Goal: Book appointment/travel/reservation

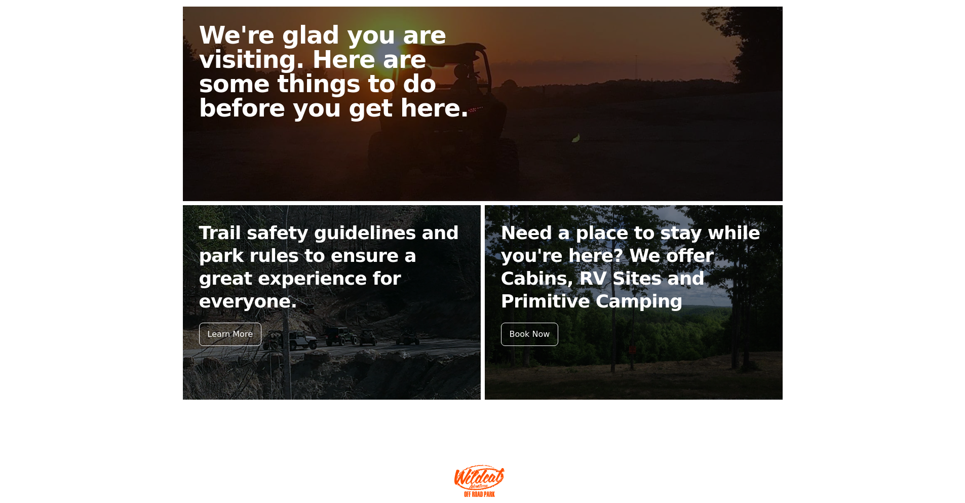
scroll to position [304, 0]
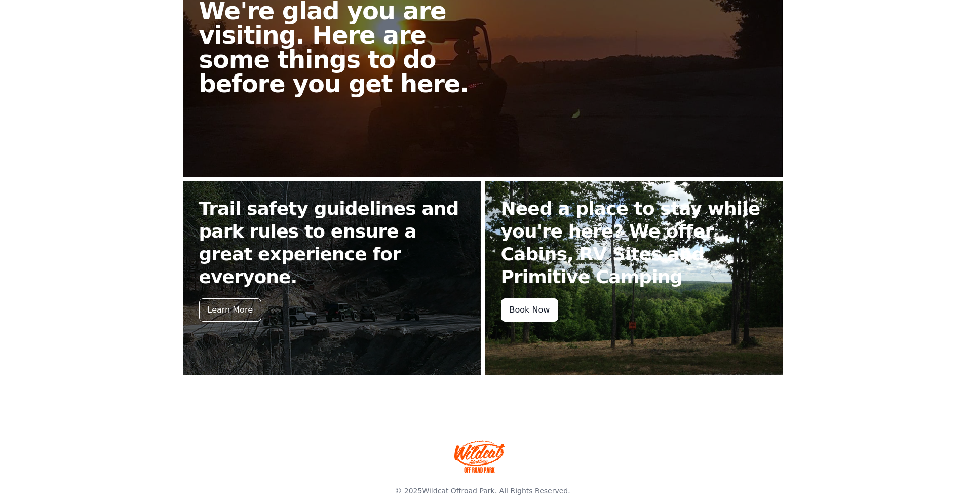
click at [529, 310] on div "Book Now" at bounding box center [530, 309] width 58 height 23
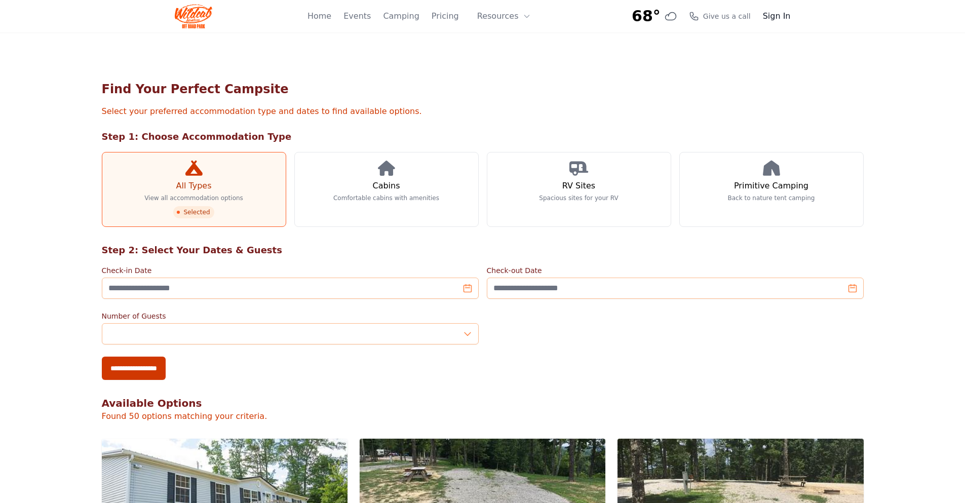
click at [779, 14] on link "Sign In" at bounding box center [777, 16] width 28 height 12
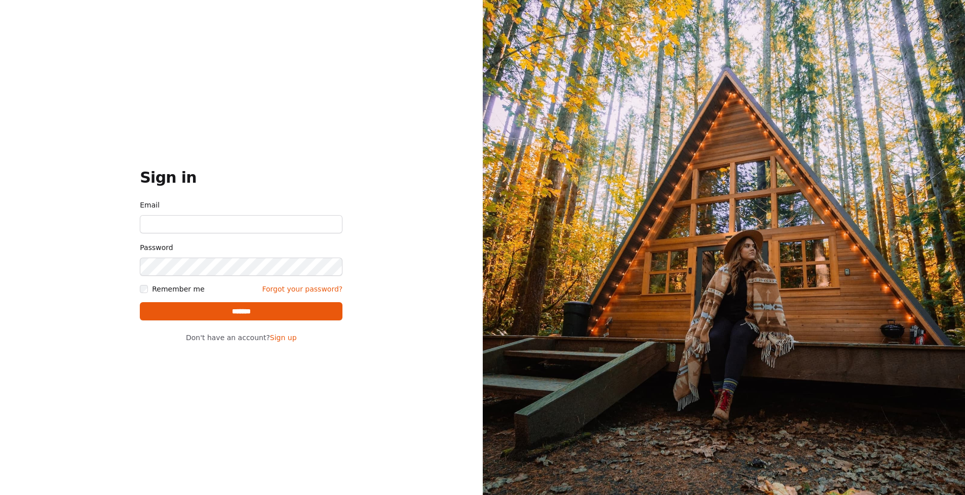
type input "**********"
click at [239, 313] on input "*******" at bounding box center [241, 311] width 203 height 18
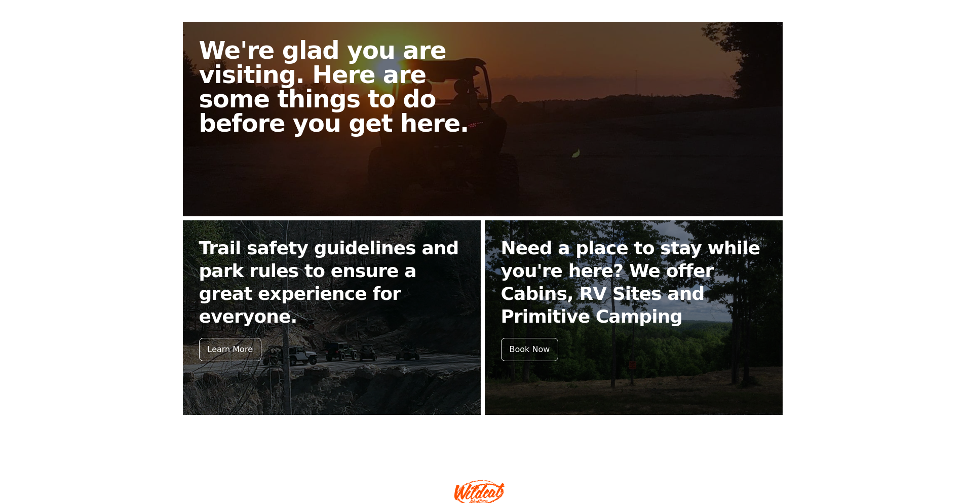
scroll to position [352, 0]
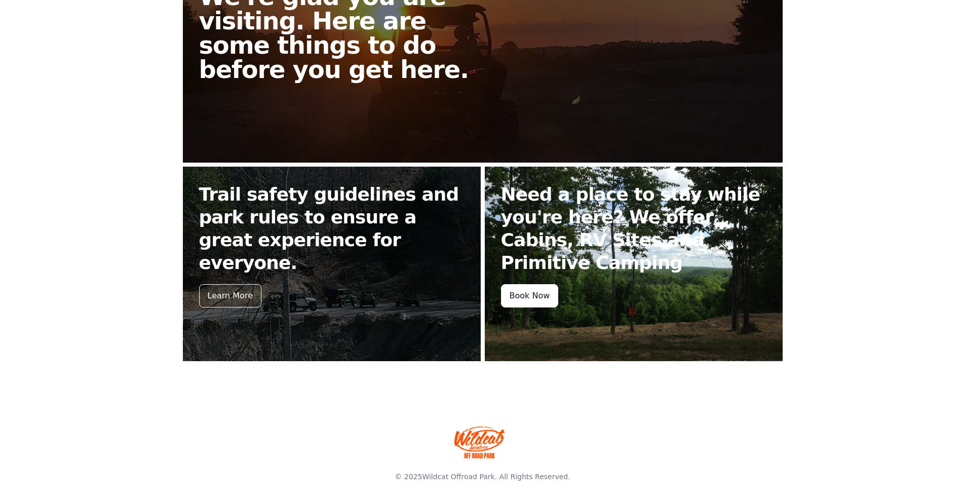
click at [534, 293] on div "Book Now" at bounding box center [530, 295] width 58 height 23
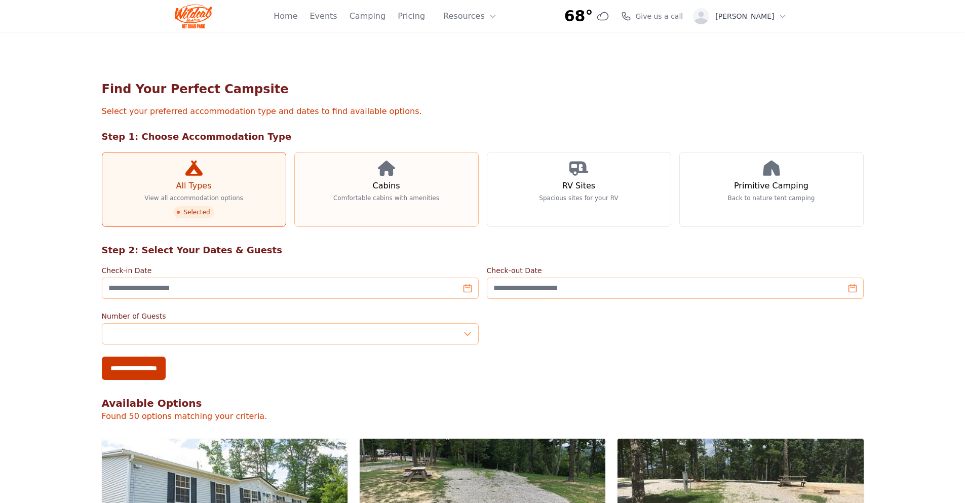
click at [383, 174] on icon at bounding box center [386, 168] width 17 height 15
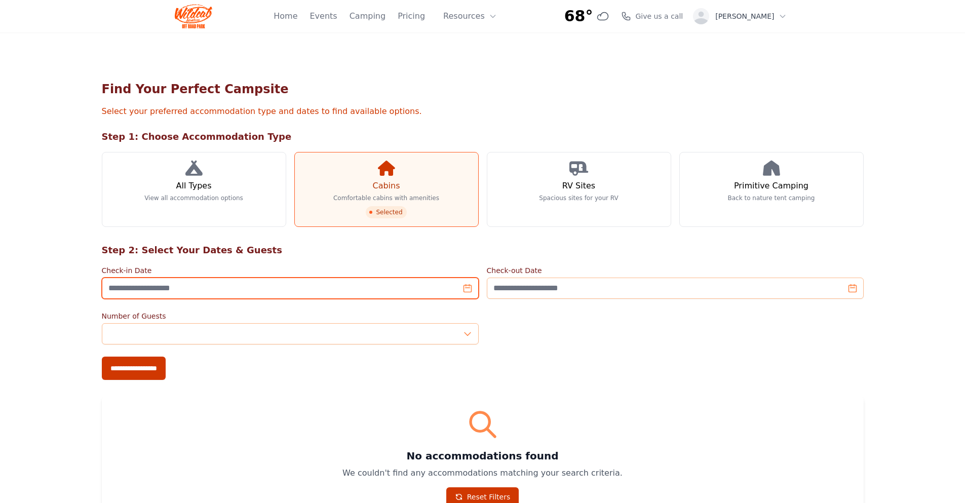
click at [465, 293] on input "Check-in Date" at bounding box center [290, 287] width 377 height 21
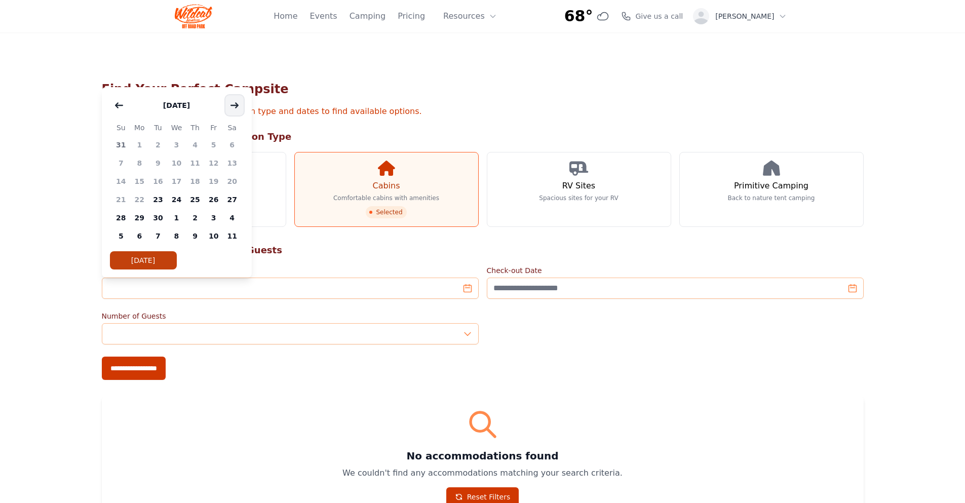
click at [234, 102] on icon "button" at bounding box center [234, 105] width 8 height 8
click at [194, 162] on span "9" at bounding box center [195, 163] width 19 height 18
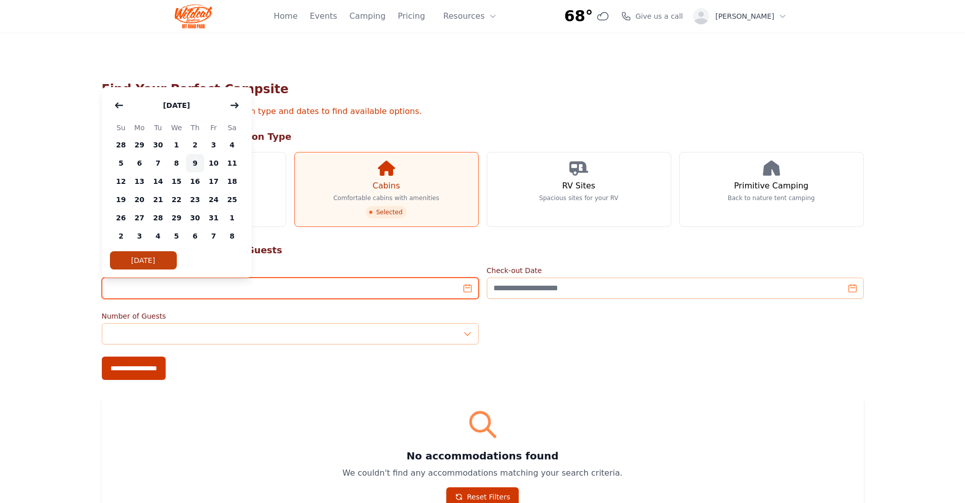
type input "**********"
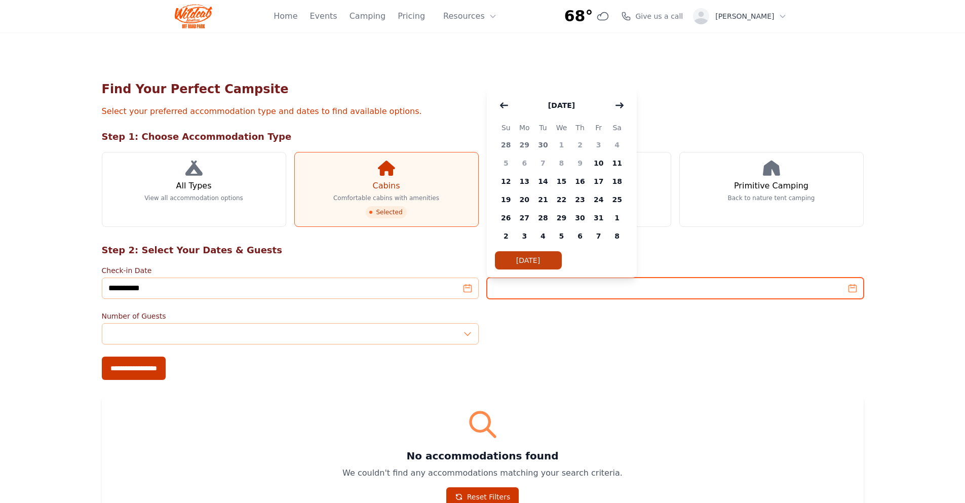
click at [855, 288] on input "Check-out Date" at bounding box center [675, 287] width 377 height 21
click at [598, 161] on span "10" at bounding box center [598, 163] width 19 height 18
type input "**********"
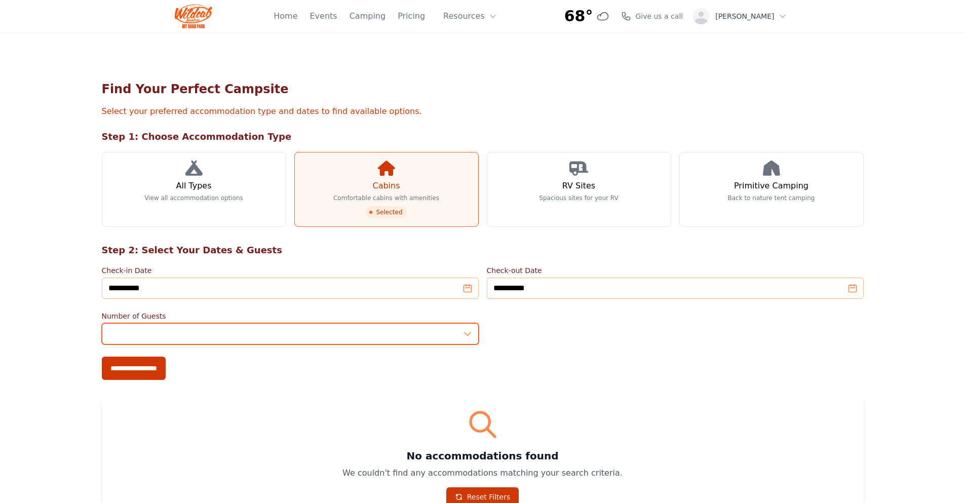
click at [120, 331] on input "*" at bounding box center [290, 333] width 377 height 21
drag, startPoint x: 120, startPoint y: 331, endPoint x: 83, endPoint y: 329, distance: 37.0
click at [83, 329] on div "**********" at bounding box center [482, 299] width 965 height 535
type input "*"
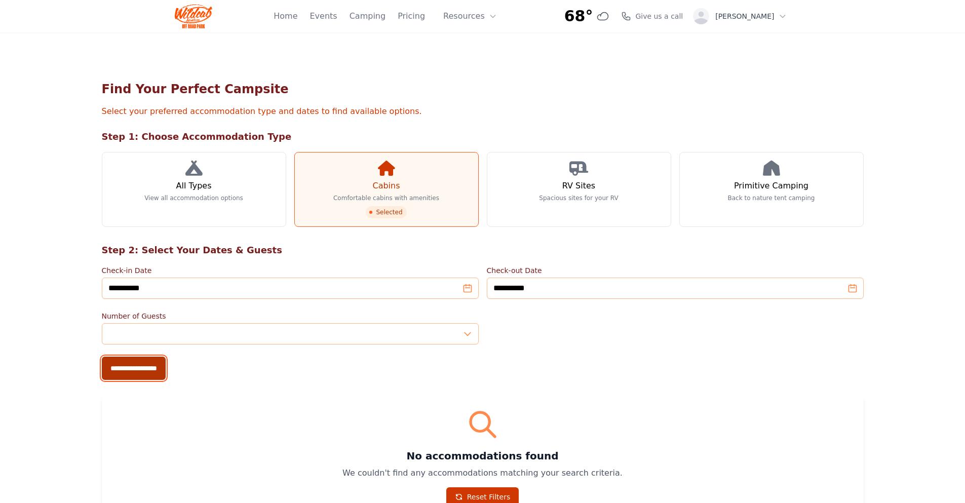
click at [128, 368] on input "**********" at bounding box center [134, 367] width 64 height 23
type input "**********"
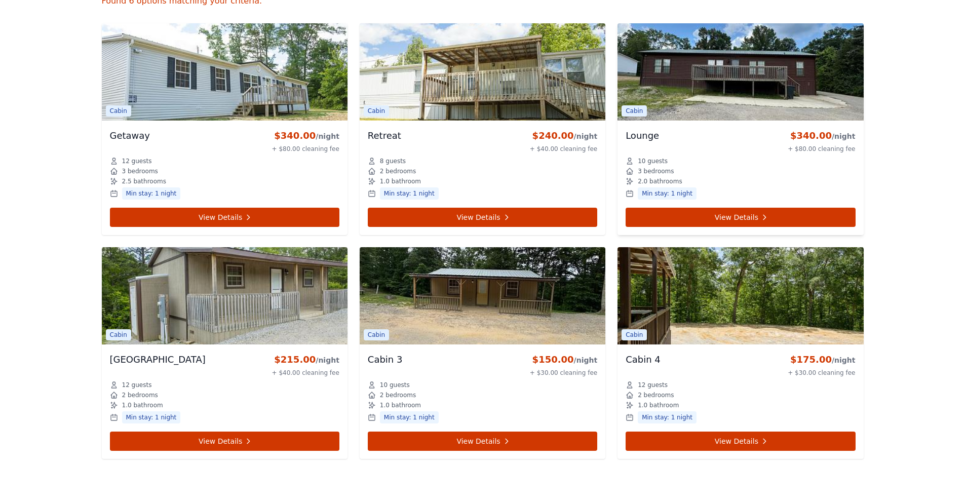
scroll to position [456, 0]
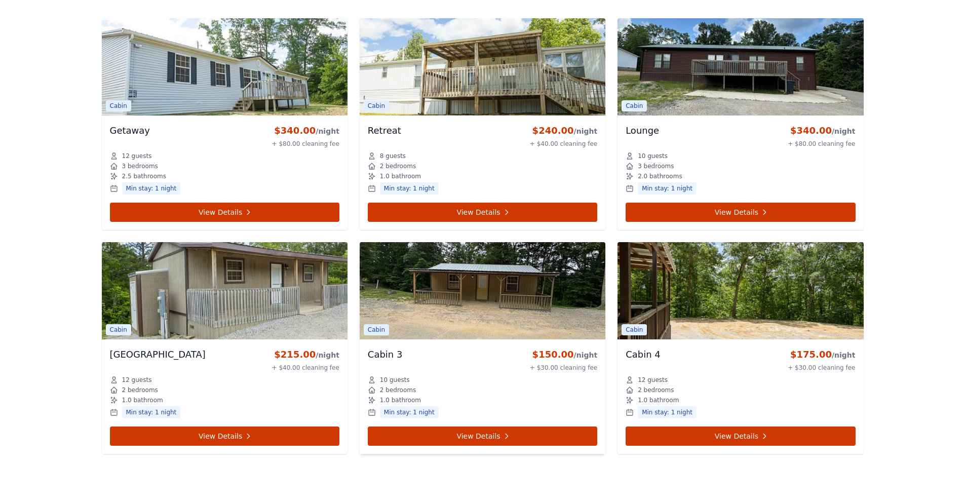
click at [490, 302] on img at bounding box center [483, 290] width 246 height 97
click at [424, 290] on img at bounding box center [483, 290] width 246 height 97
click at [374, 329] on span "Cabin" at bounding box center [376, 329] width 25 height 11
click at [531, 252] on img at bounding box center [483, 290] width 246 height 97
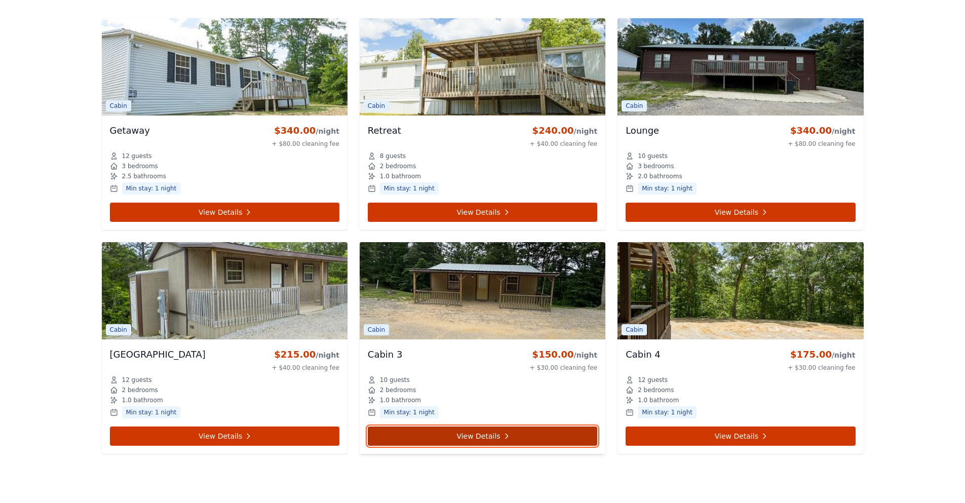
click at [478, 432] on link "View Details" at bounding box center [482, 435] width 229 height 19
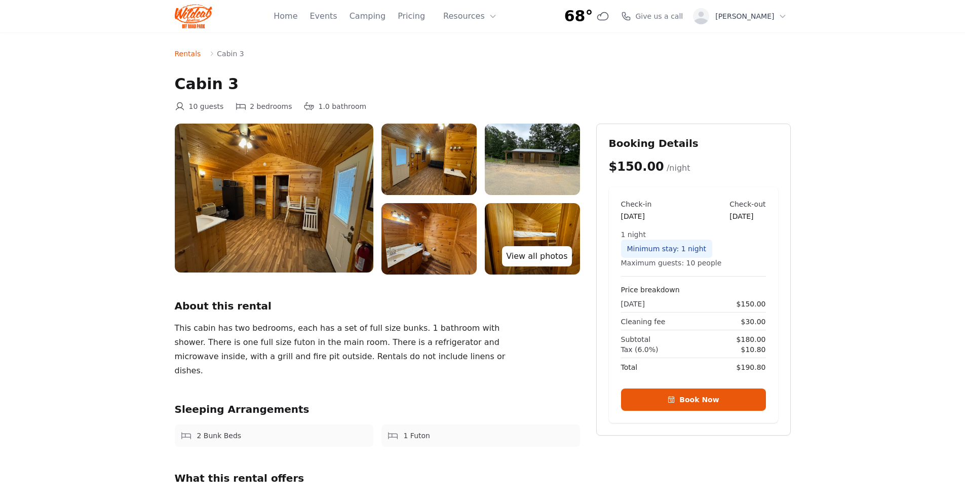
click at [543, 253] on link "View all photos" at bounding box center [536, 256] width 69 height 20
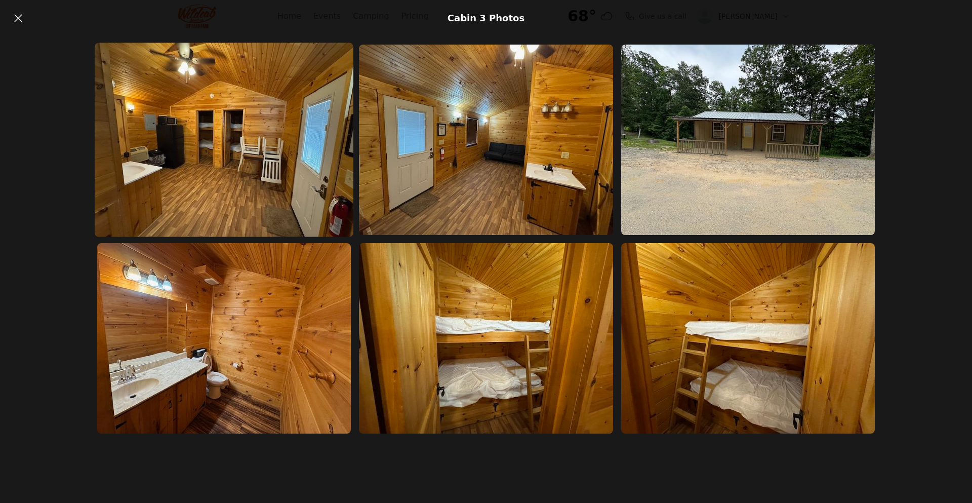
click at [247, 110] on img at bounding box center [224, 140] width 259 height 194
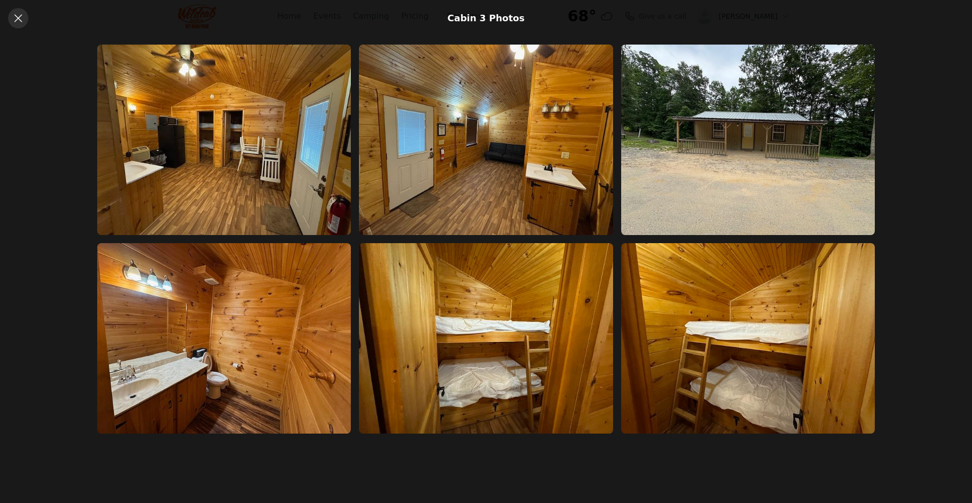
click at [16, 16] on icon at bounding box center [18, 18] width 8 height 8
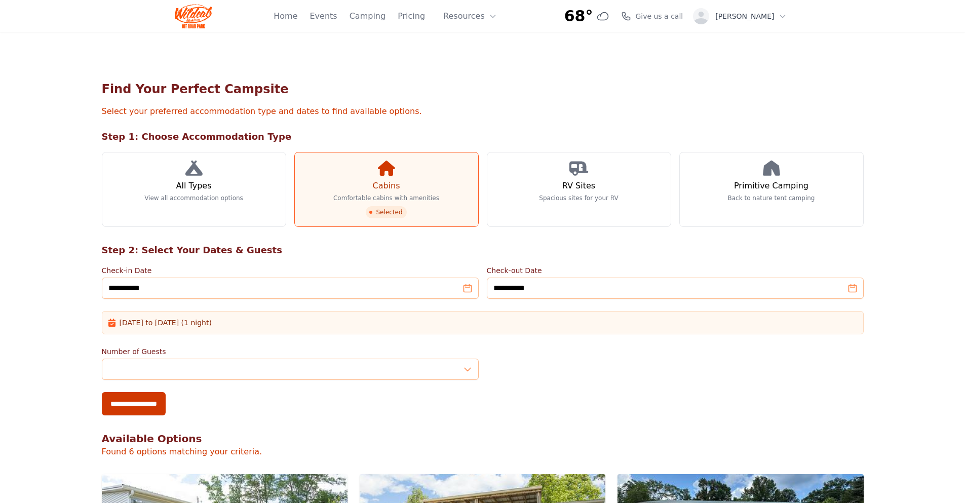
scroll to position [456, 0]
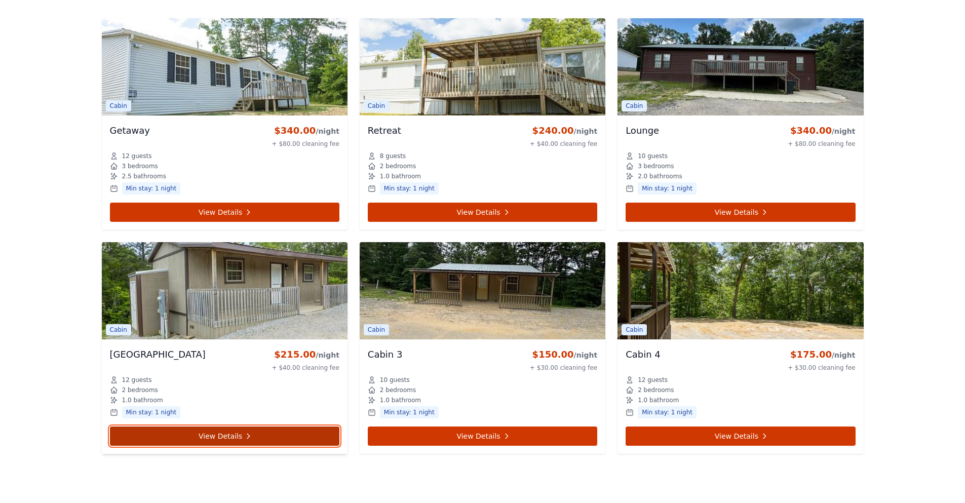
click at [216, 433] on link "View Details" at bounding box center [224, 435] width 229 height 19
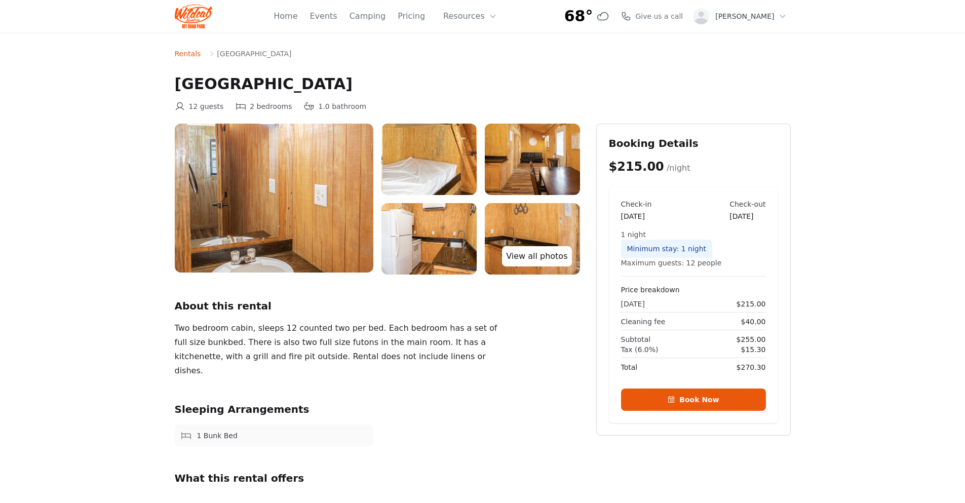
click at [538, 252] on link "View all photos" at bounding box center [536, 256] width 69 height 20
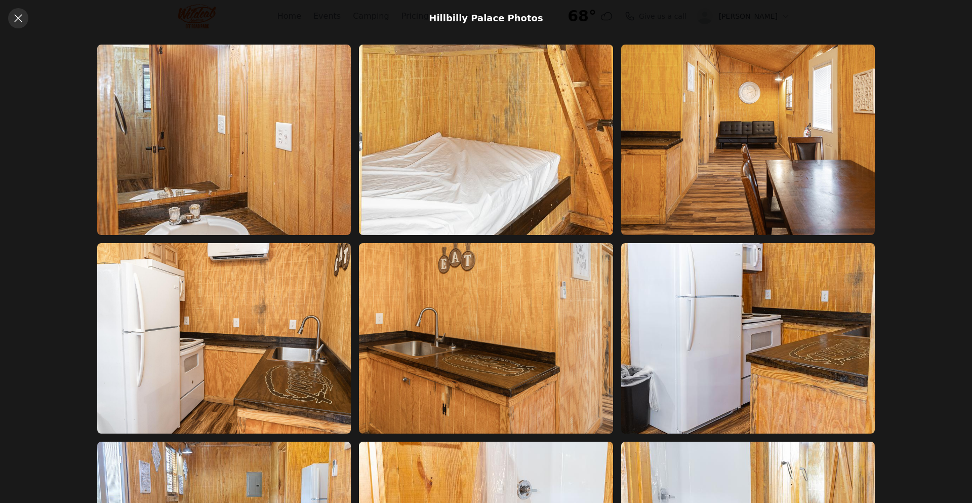
click at [15, 21] on icon at bounding box center [18, 18] width 8 height 8
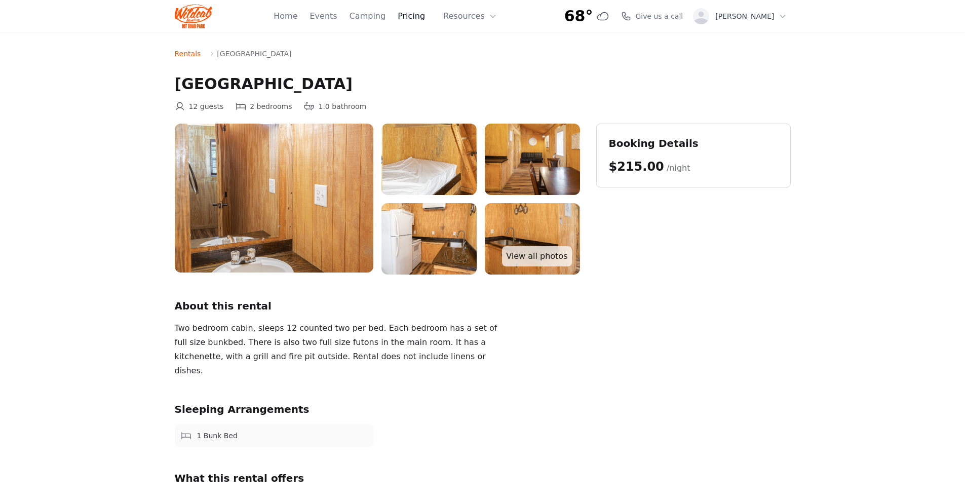
click at [425, 14] on link "Pricing" at bounding box center [411, 16] width 27 height 12
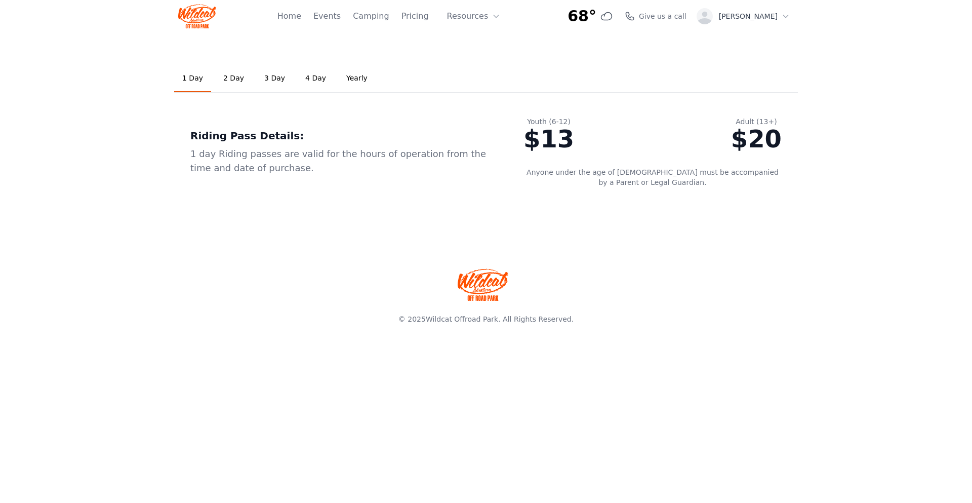
click at [224, 72] on link "2 Day" at bounding box center [233, 78] width 37 height 27
click at [597, 14] on span "68°" at bounding box center [582, 16] width 29 height 18
